Goal: Information Seeking & Learning: Learn about a topic

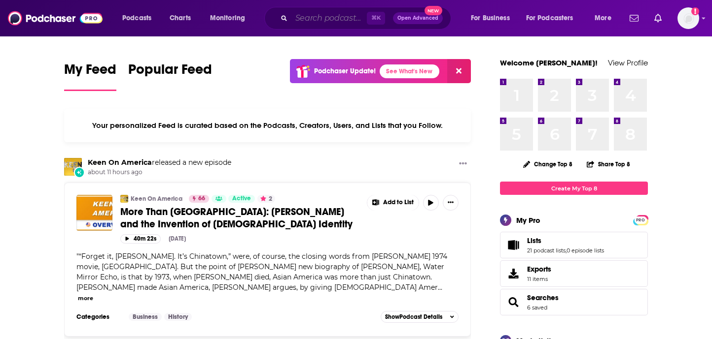
click at [311, 15] on input "Search podcasts, credits, & more..." at bounding box center [328, 18] width 75 height 16
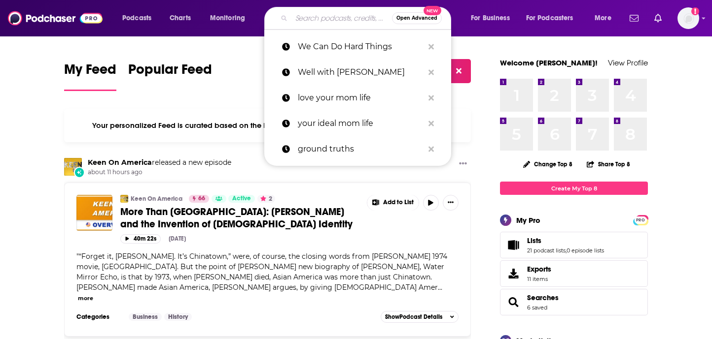
type input "e"
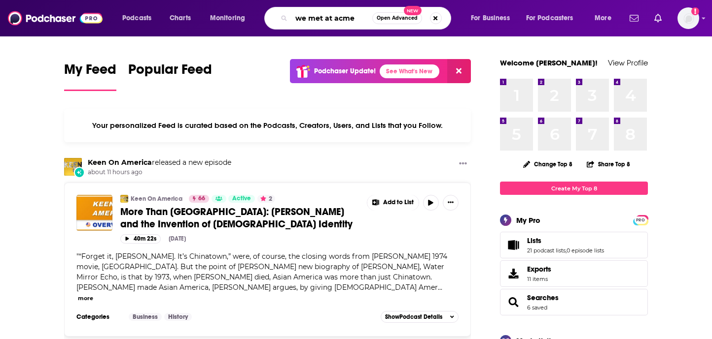
type input "we met at acme"
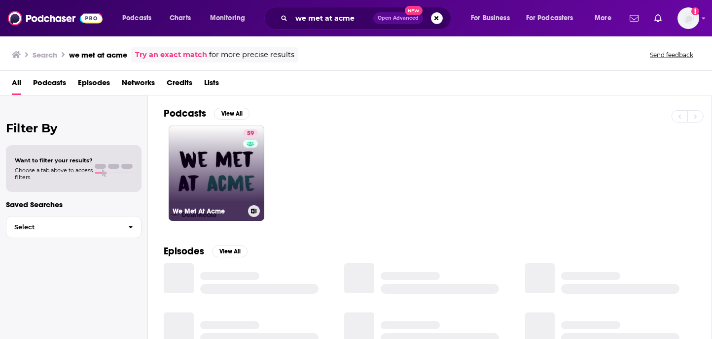
click at [206, 203] on link "59 We Met At Acme" at bounding box center [217, 174] width 96 height 96
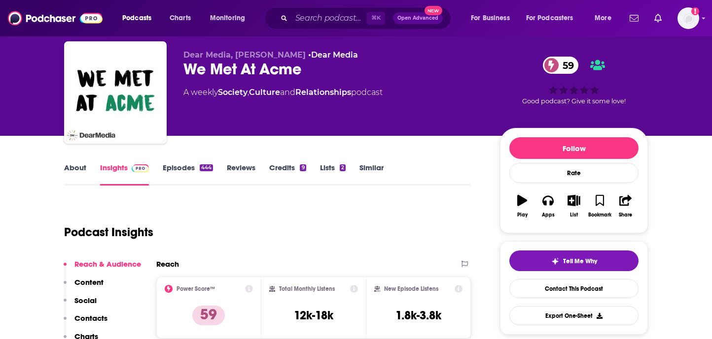
scroll to position [0, 0]
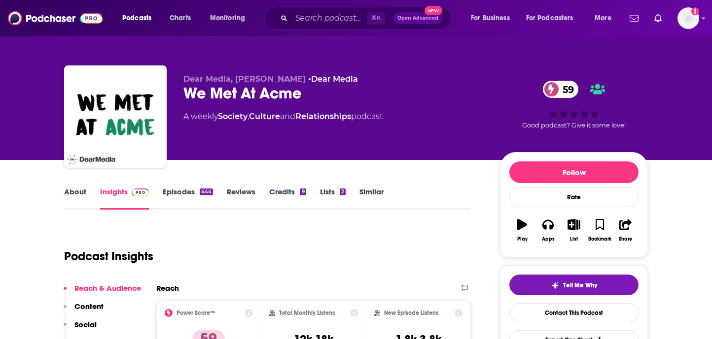
click at [79, 194] on link "About" at bounding box center [75, 198] width 22 height 23
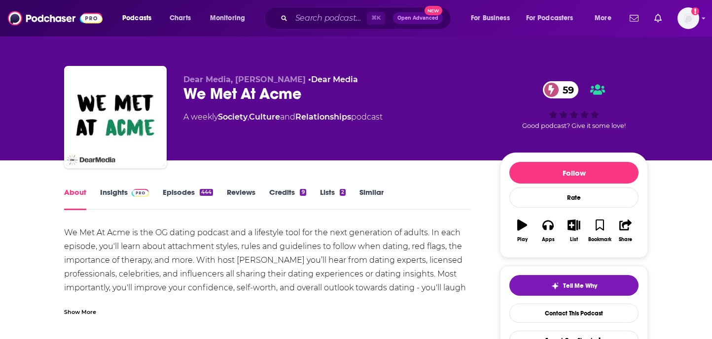
click at [112, 195] on link "Insights" at bounding box center [124, 199] width 49 height 23
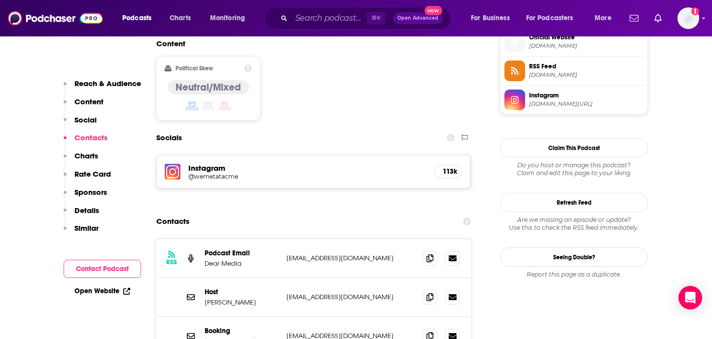
scroll to position [810, 0]
click at [427, 254] on icon at bounding box center [429, 258] width 7 height 8
click at [430, 293] on icon at bounding box center [429, 297] width 7 height 8
click at [430, 332] on icon at bounding box center [429, 336] width 7 height 8
